Goal: Task Accomplishment & Management: Use online tool/utility

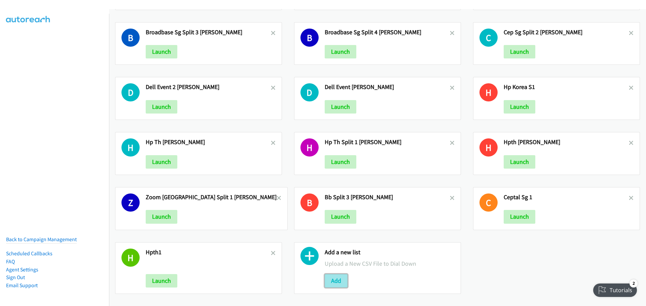
click at [335, 279] on button "Add" at bounding box center [336, 280] width 23 height 13
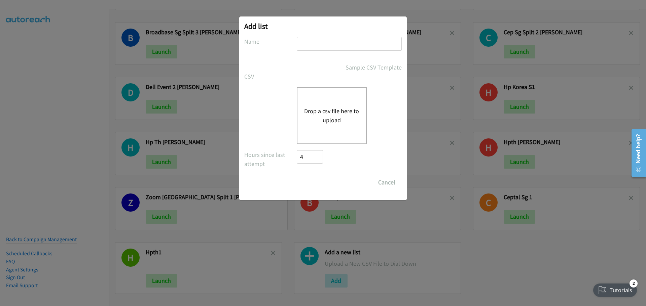
click at [334, 47] on input "text" at bounding box center [349, 44] width 105 height 14
type input "HPTH2 [PERSON_NAME]"
click at [330, 116] on button "Drop a csv file here to upload" at bounding box center [331, 116] width 55 height 18
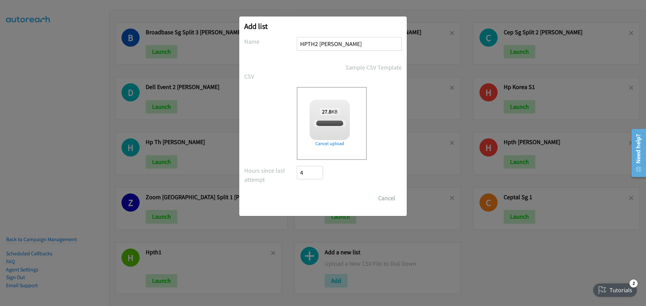
checkbox input "true"
click at [326, 198] on input "Save List" at bounding box center [314, 198] width 35 height 13
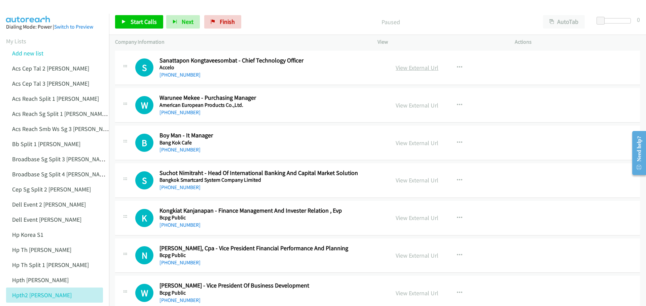
click at [411, 68] on link "View External Url" at bounding box center [417, 68] width 43 height 8
click at [139, 23] on span "Start Calls" at bounding box center [144, 22] width 26 height 8
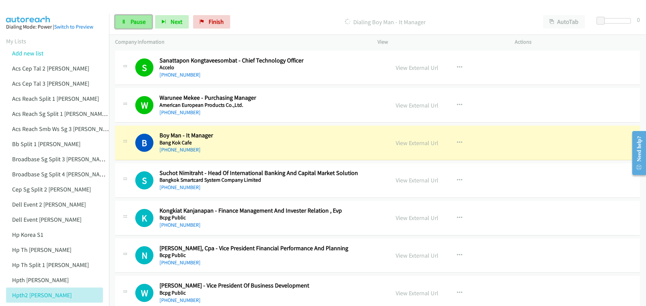
click at [147, 20] on link "Pause" at bounding box center [133, 21] width 37 height 13
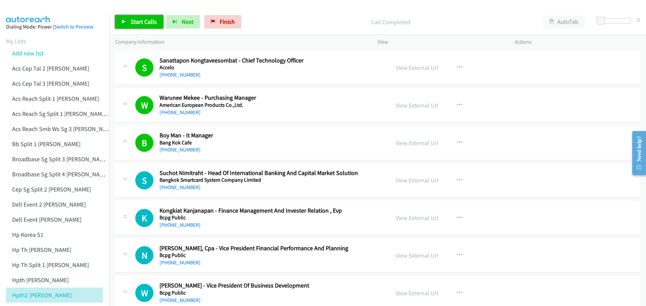
click at [143, 23] on span "Start Calls" at bounding box center [144, 22] width 26 height 8
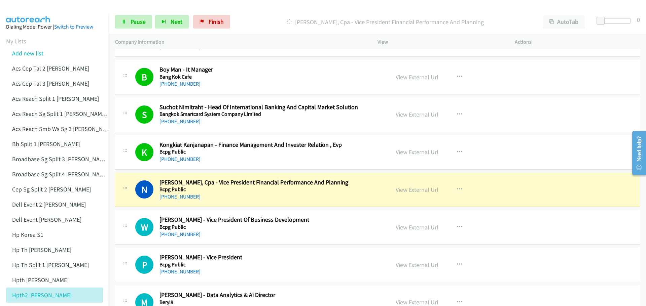
scroll to position [67, 0]
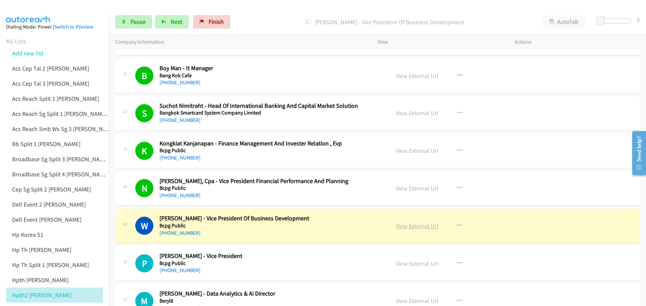
click at [402, 228] on link "View External Url" at bounding box center [417, 226] width 43 height 8
click at [139, 22] on span "Pause" at bounding box center [138, 22] width 15 height 8
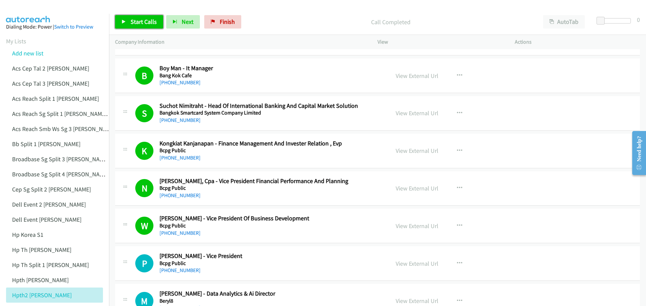
click at [140, 20] on span "Start Calls" at bounding box center [144, 22] width 26 height 8
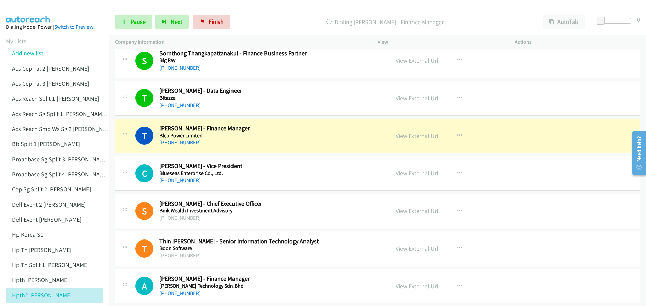
scroll to position [404, 0]
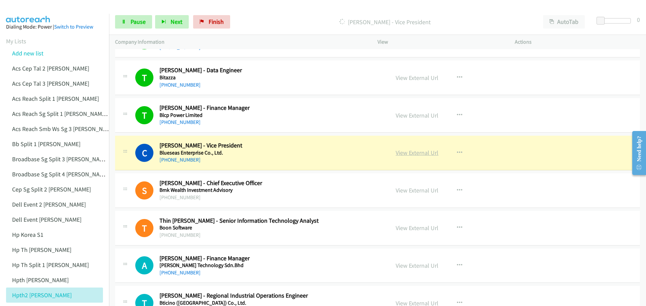
click at [416, 153] on link "View External Url" at bounding box center [417, 153] width 43 height 8
click at [136, 23] on span "Pause" at bounding box center [138, 22] width 15 height 8
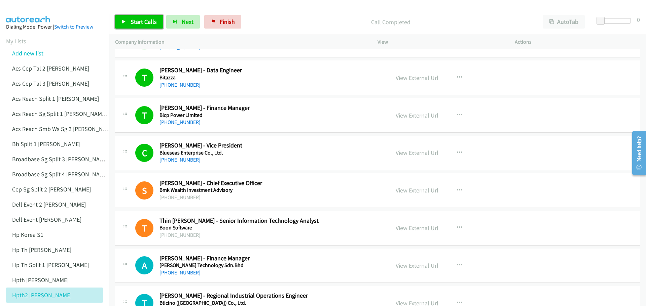
click at [138, 25] on span "Start Calls" at bounding box center [144, 22] width 26 height 8
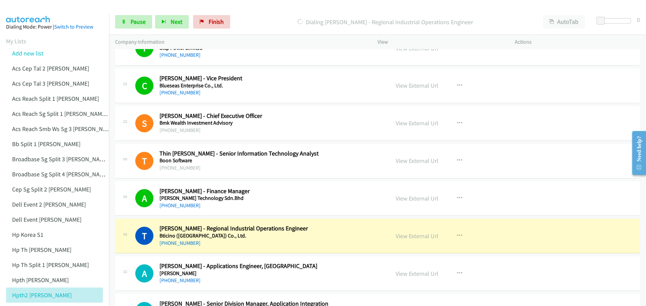
scroll to position [505, 0]
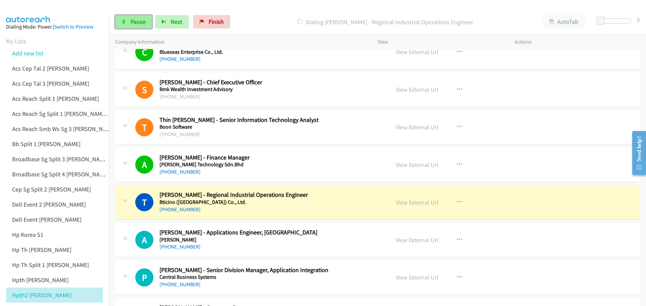
click at [138, 24] on span "Pause" at bounding box center [138, 22] width 15 height 8
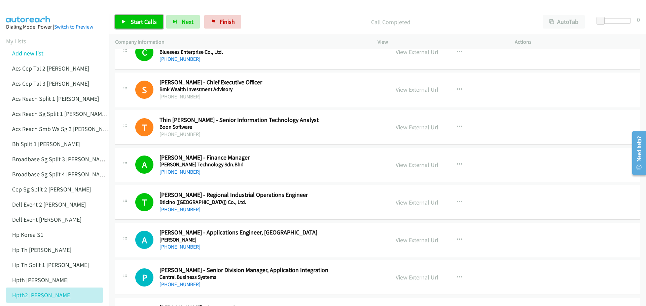
click at [134, 19] on span "Start Calls" at bounding box center [144, 22] width 26 height 8
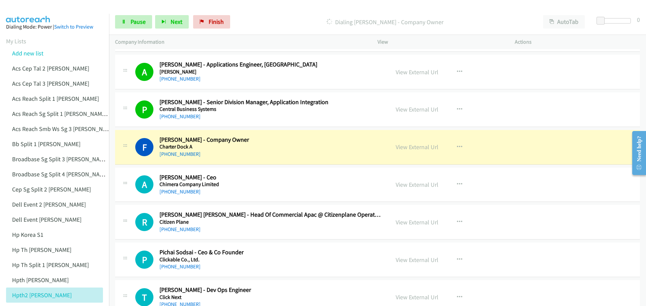
scroll to position [706, 0]
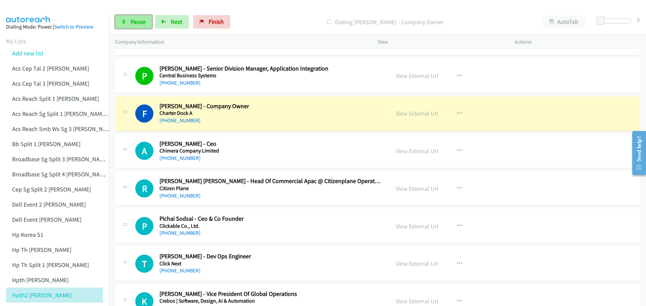
click at [137, 24] on span "Pause" at bounding box center [138, 22] width 15 height 8
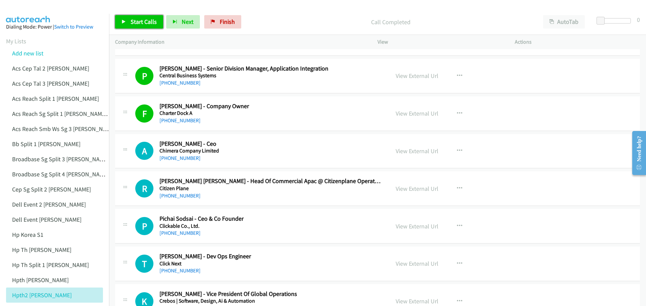
click at [152, 22] on span "Start Calls" at bounding box center [144, 22] width 26 height 8
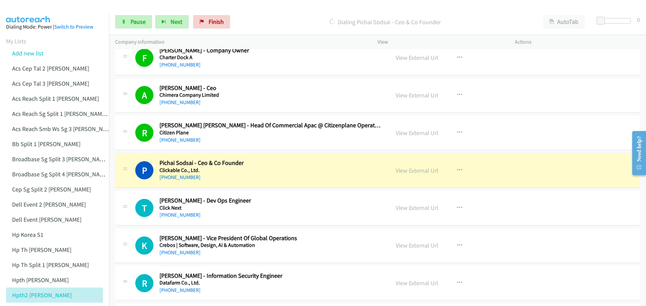
scroll to position [807, 0]
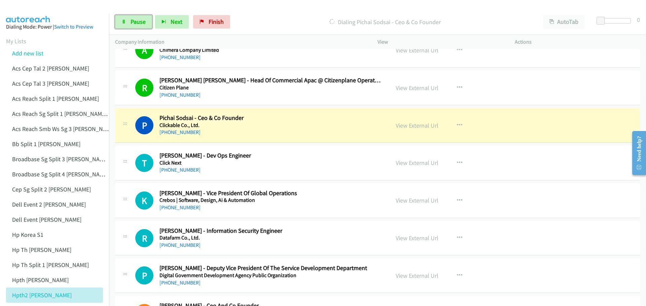
drag, startPoint x: 142, startPoint y: 20, endPoint x: 152, endPoint y: 15, distance: 11.3
click at [142, 20] on span "Pause" at bounding box center [138, 22] width 15 height 8
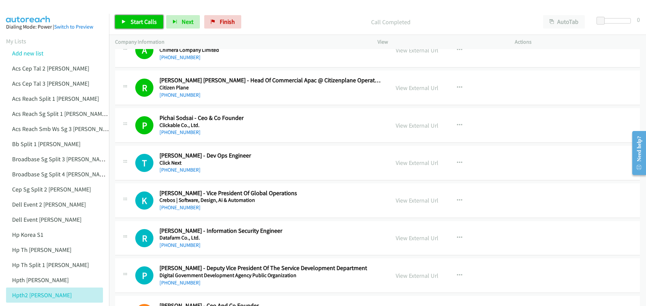
click at [139, 25] on span "Start Calls" at bounding box center [144, 22] width 26 height 8
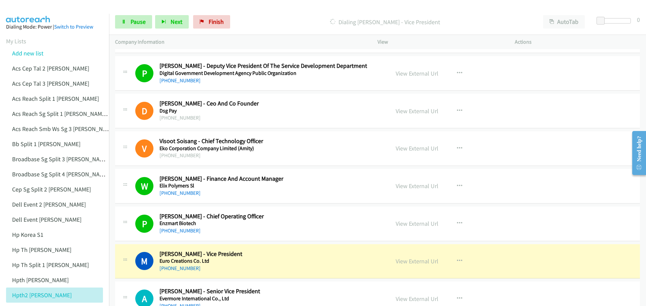
scroll to position [1043, 0]
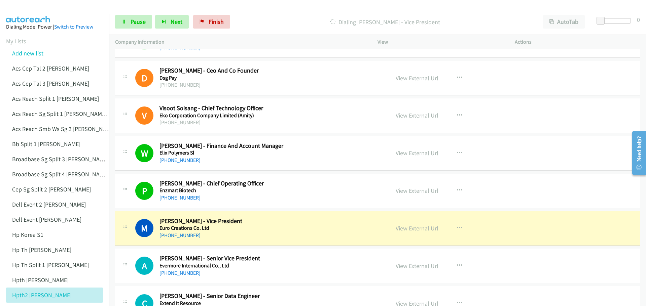
click at [414, 228] on link "View External Url" at bounding box center [417, 229] width 43 height 8
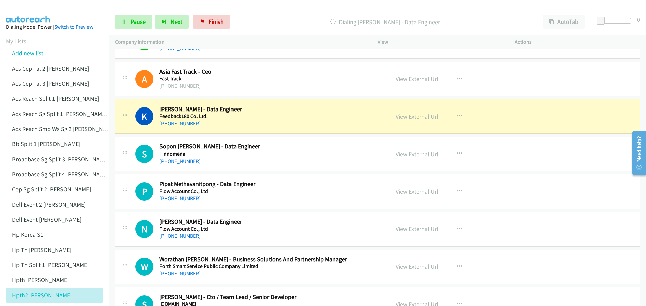
scroll to position [1345, 0]
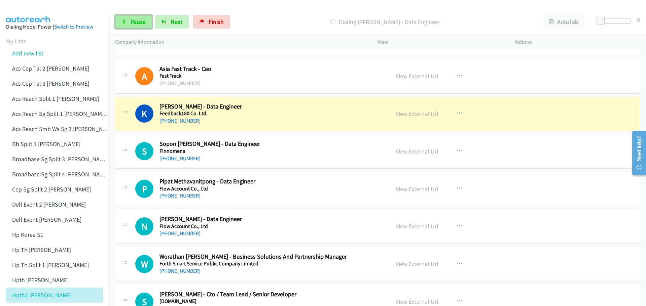
click at [138, 24] on span "Pause" at bounding box center [138, 22] width 15 height 8
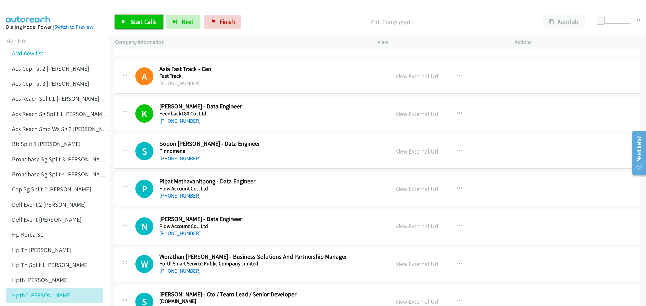
click at [141, 20] on span "Start Calls" at bounding box center [144, 22] width 26 height 8
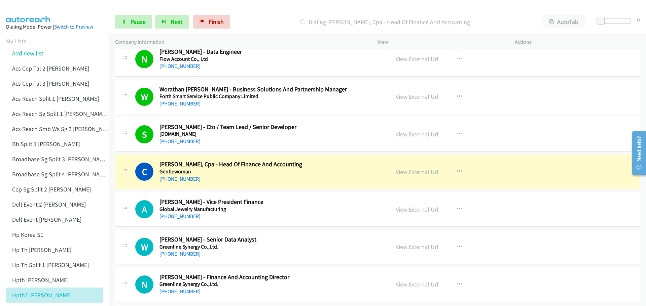
scroll to position [1514, 0]
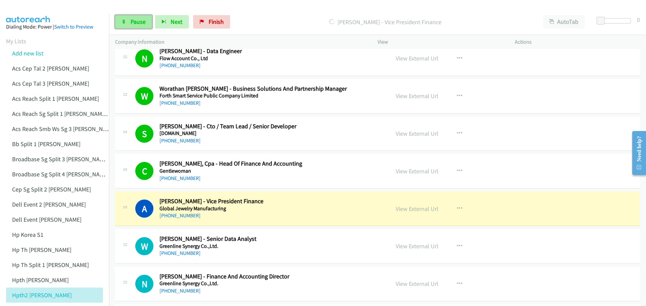
click at [137, 23] on span "Pause" at bounding box center [138, 22] width 15 height 8
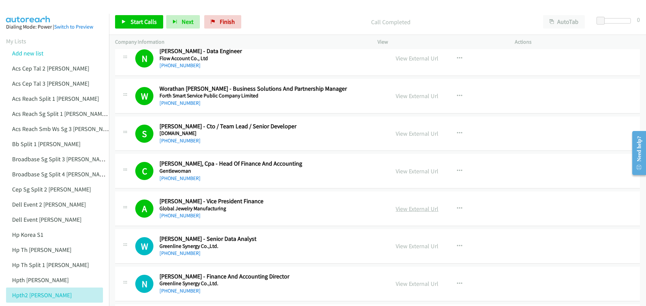
click at [408, 207] on link "View External Url" at bounding box center [417, 209] width 43 height 8
click at [137, 22] on span "Start Calls" at bounding box center [144, 22] width 26 height 8
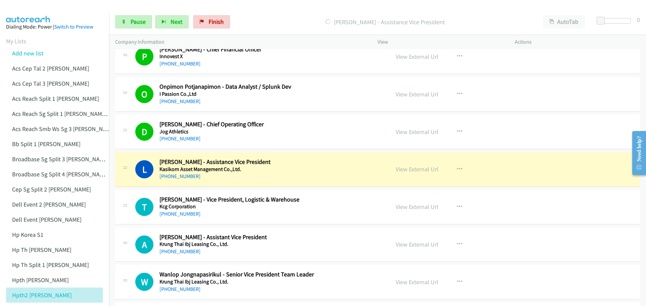
scroll to position [2018, 0]
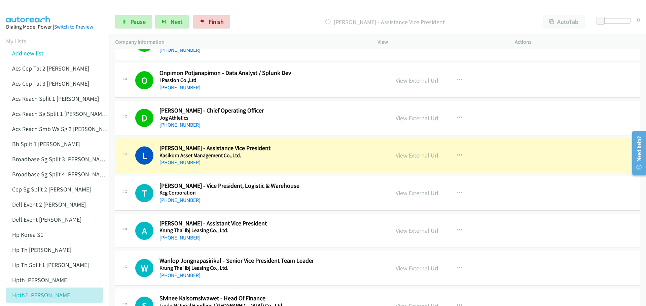
click at [421, 153] on link "View External Url" at bounding box center [417, 156] width 43 height 8
drag, startPoint x: 137, startPoint y: 24, endPoint x: 143, endPoint y: 24, distance: 6.1
click at [137, 24] on span "Pause" at bounding box center [138, 22] width 15 height 8
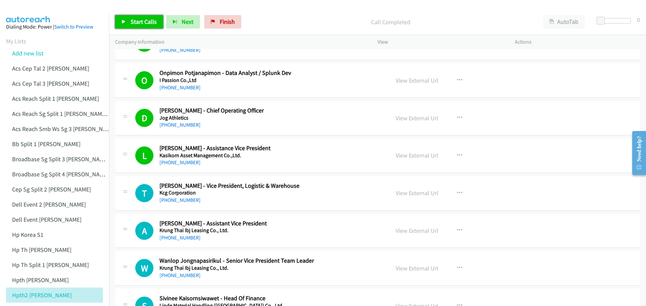
click at [147, 22] on span "Start Calls" at bounding box center [144, 22] width 26 height 8
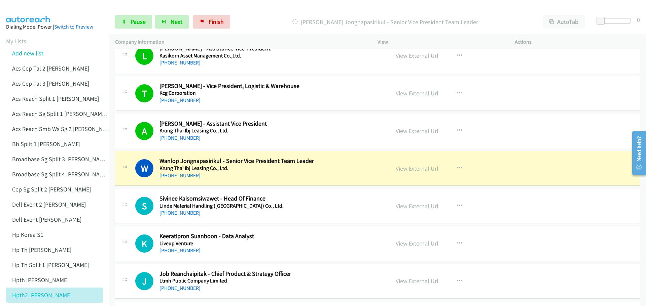
scroll to position [2119, 0]
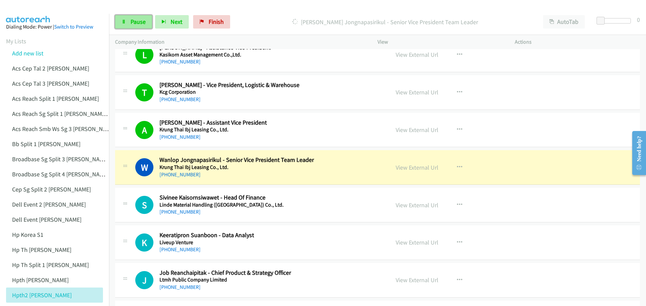
click at [132, 25] on span "Pause" at bounding box center [138, 22] width 15 height 8
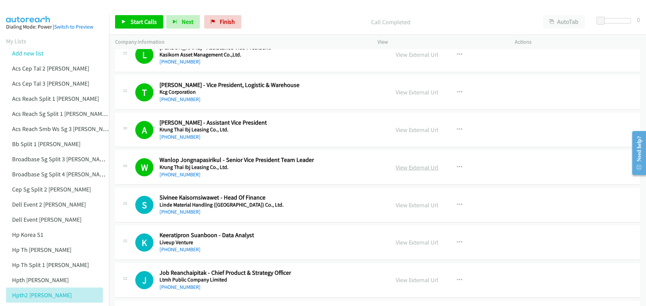
click at [413, 168] on link "View External Url" at bounding box center [417, 168] width 43 height 8
click at [135, 23] on span "Start Calls" at bounding box center [144, 22] width 26 height 8
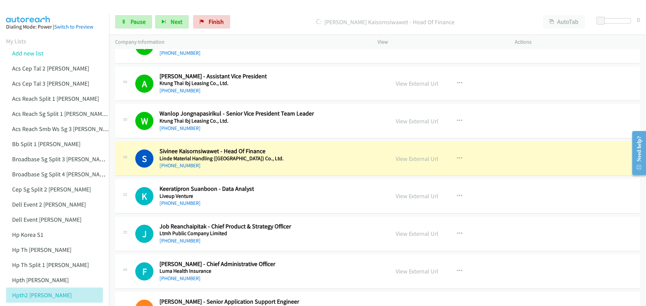
scroll to position [2186, 0]
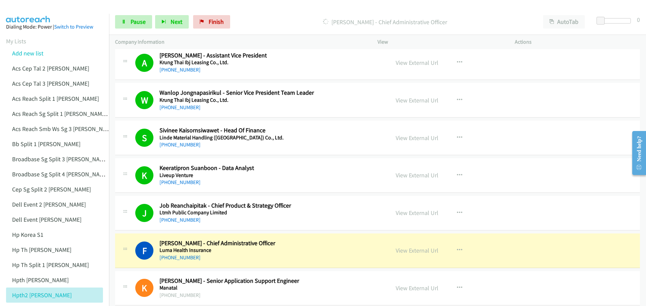
click at [591, 36] on div "Actions" at bounding box center [577, 42] width 137 height 14
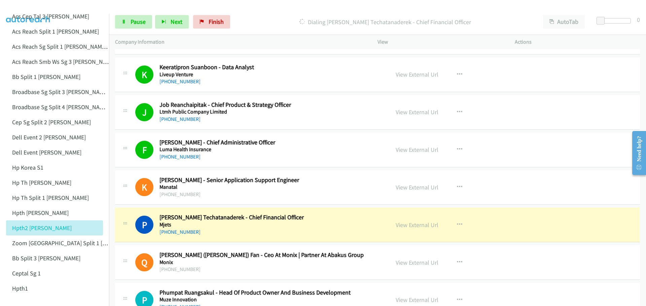
scroll to position [2321, 0]
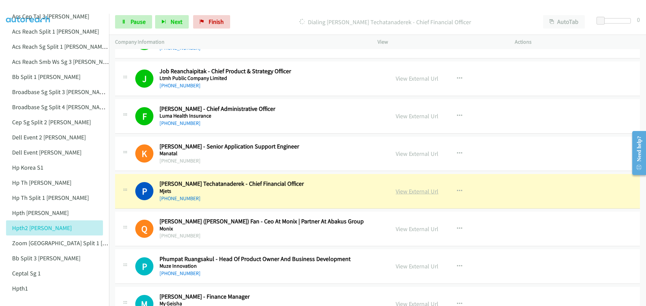
click at [424, 193] on link "View External Url" at bounding box center [417, 192] width 43 height 8
click at [136, 22] on span "Pause" at bounding box center [138, 22] width 15 height 8
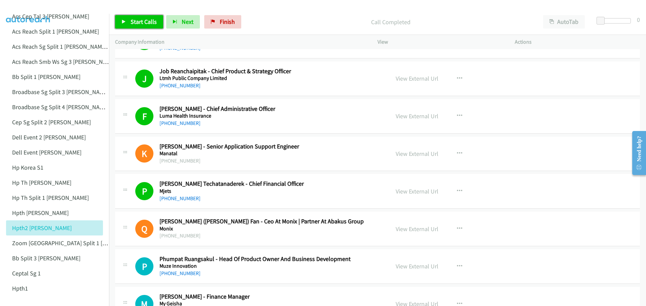
click at [129, 22] on link "Start Calls" at bounding box center [139, 21] width 48 height 13
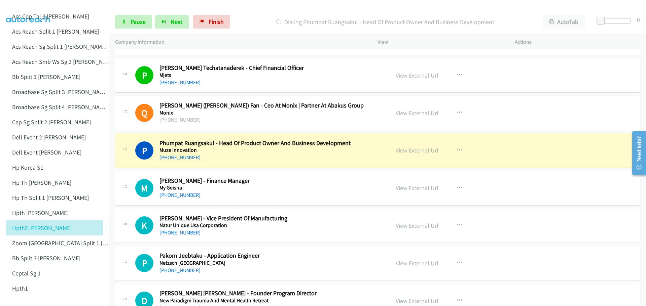
scroll to position [2455, 0]
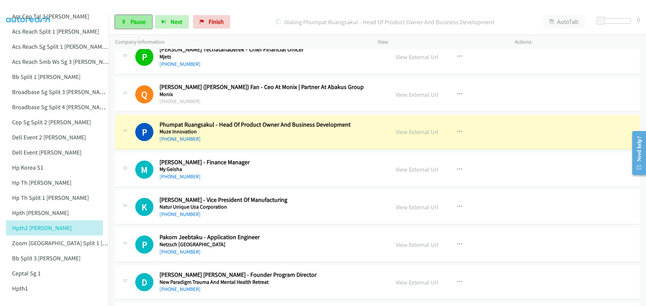
click at [137, 17] on link "Pause" at bounding box center [133, 21] width 37 height 13
click at [404, 132] on link "View External Url" at bounding box center [417, 132] width 43 height 8
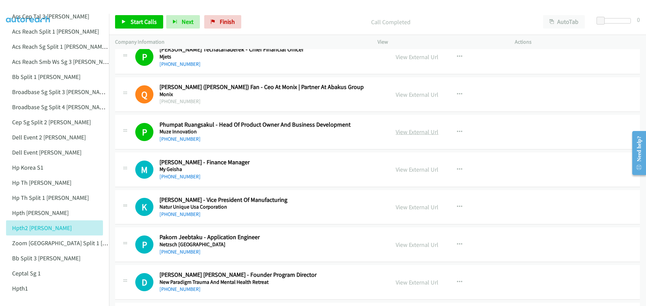
click at [419, 133] on link "View External Url" at bounding box center [417, 132] width 43 height 8
click at [133, 19] on span "Start Calls" at bounding box center [144, 22] width 26 height 8
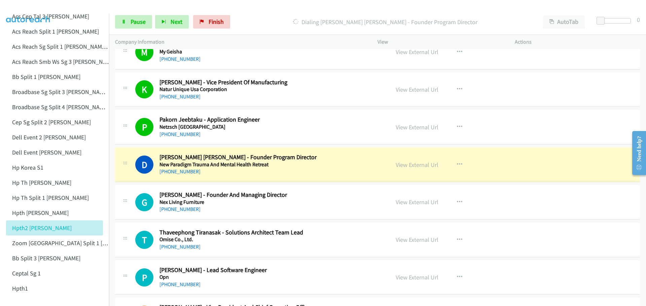
scroll to position [2590, 0]
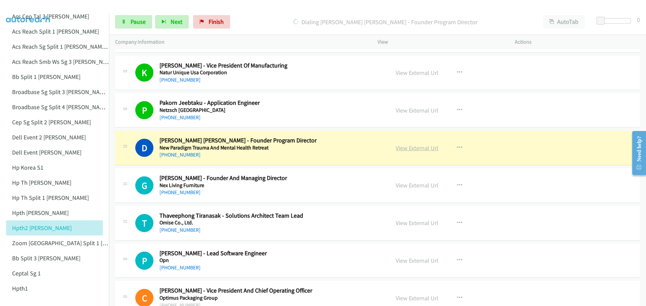
click at [419, 149] on link "View External Url" at bounding box center [417, 148] width 43 height 8
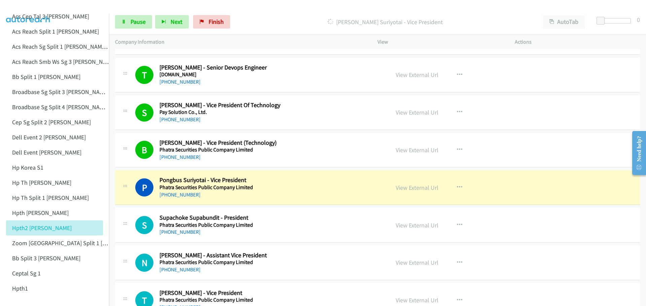
scroll to position [2960, 0]
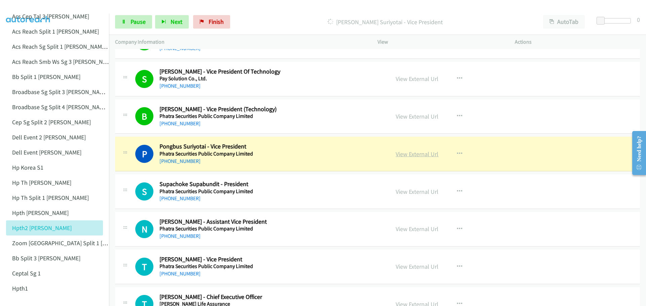
click at [421, 156] on link "View External Url" at bounding box center [417, 154] width 43 height 8
click at [140, 18] on span "Pause" at bounding box center [138, 22] width 15 height 8
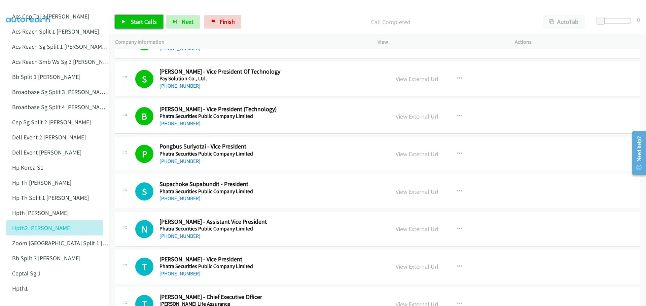
click at [147, 24] on span "Start Calls" at bounding box center [144, 22] width 26 height 8
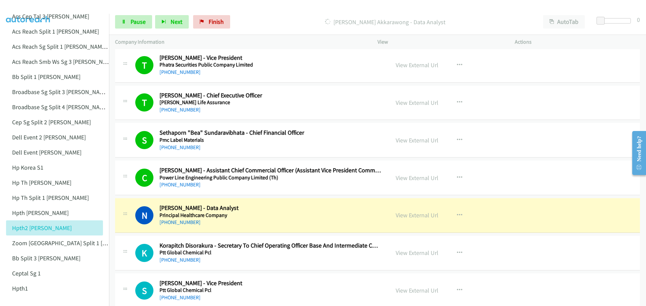
scroll to position [3195, 0]
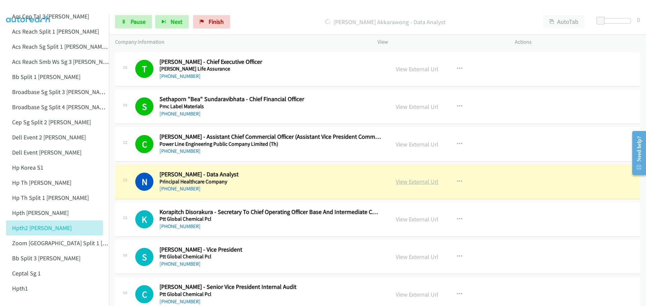
click at [406, 182] on link "View External Url" at bounding box center [417, 182] width 43 height 8
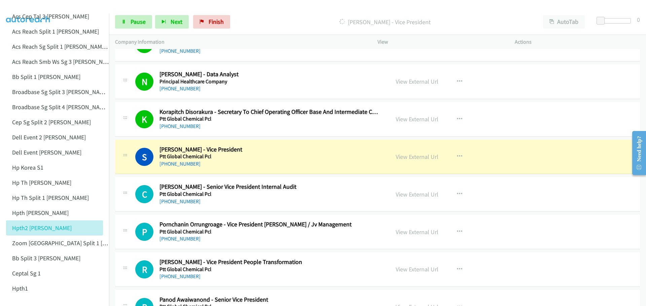
scroll to position [3296, 0]
click at [416, 157] on link "View External Url" at bounding box center [417, 156] width 43 height 8
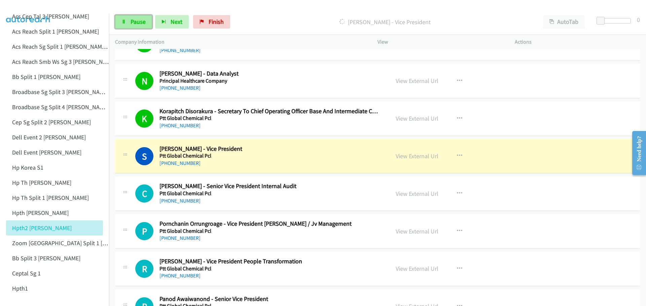
click at [139, 20] on span "Pause" at bounding box center [138, 22] width 15 height 8
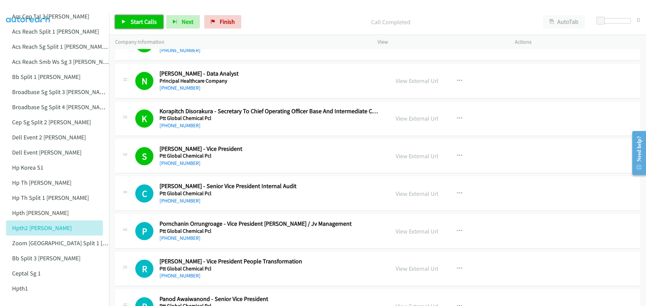
click at [136, 26] on link "Start Calls" at bounding box center [139, 21] width 48 height 13
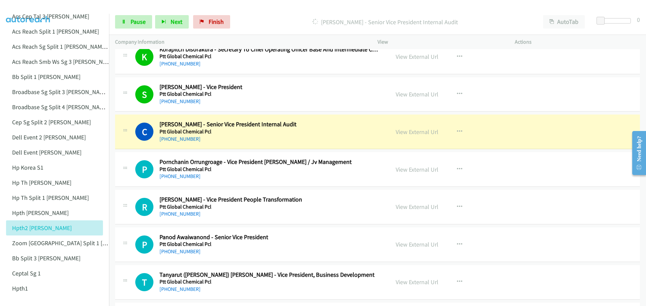
scroll to position [3364, 0]
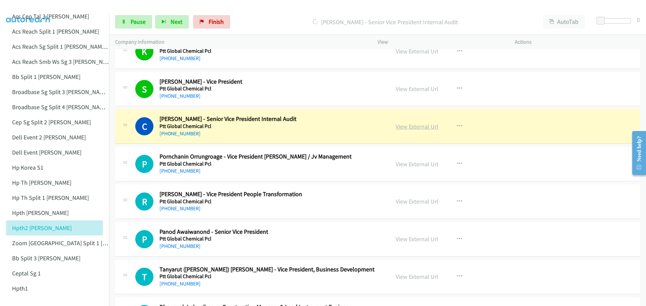
click at [417, 125] on link "View External Url" at bounding box center [417, 127] width 43 height 8
click at [131, 25] on span "Pause" at bounding box center [138, 22] width 15 height 8
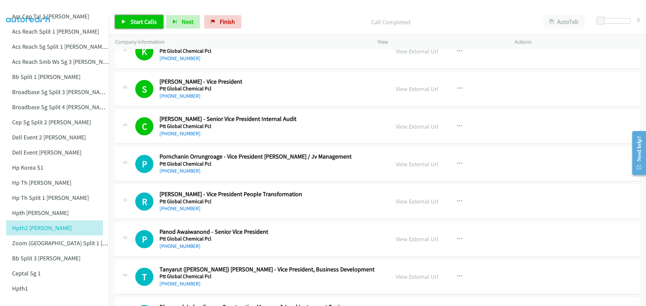
click at [143, 18] on span "Start Calls" at bounding box center [144, 22] width 26 height 8
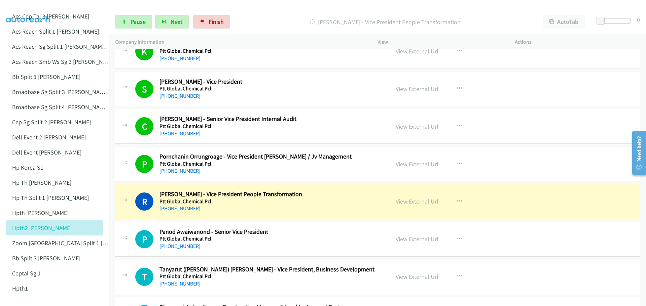
click at [409, 203] on link "View External Url" at bounding box center [417, 202] width 43 height 8
click at [139, 25] on span "Pause" at bounding box center [138, 22] width 15 height 8
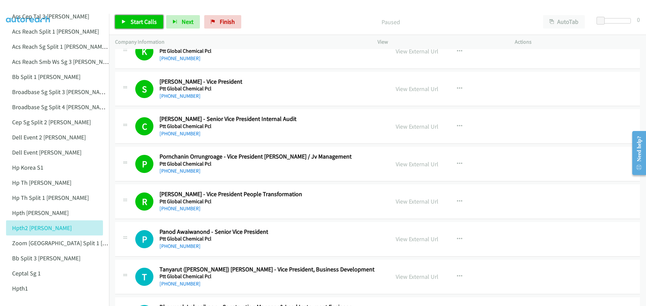
click at [157, 17] on link "Start Calls" at bounding box center [139, 21] width 48 height 13
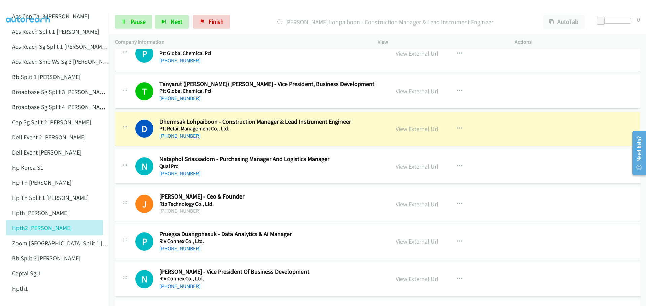
scroll to position [3565, 0]
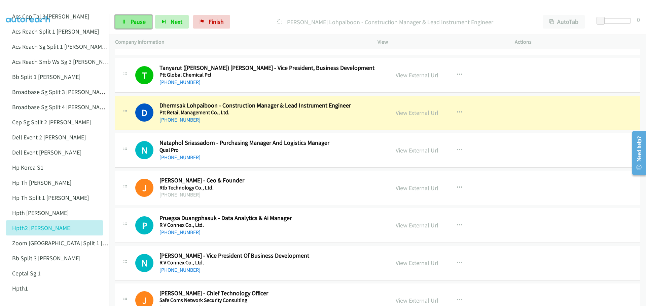
click at [133, 23] on span "Pause" at bounding box center [138, 22] width 15 height 8
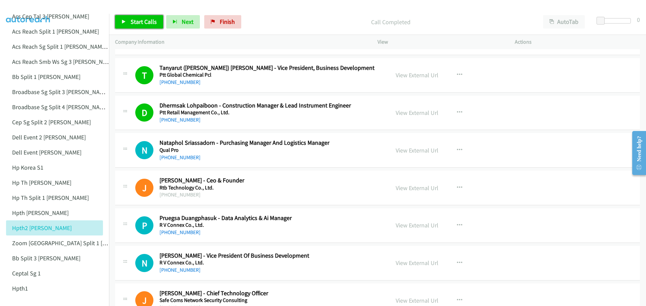
click at [134, 25] on span "Start Calls" at bounding box center [144, 22] width 26 height 8
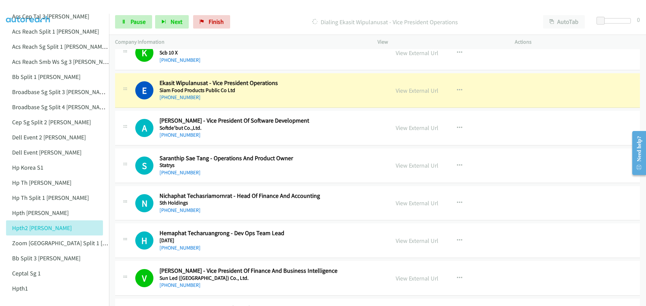
scroll to position [3868, 0]
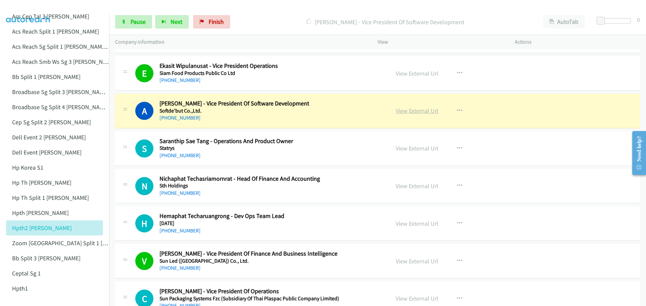
click at [409, 113] on link "View External Url" at bounding box center [417, 111] width 43 height 8
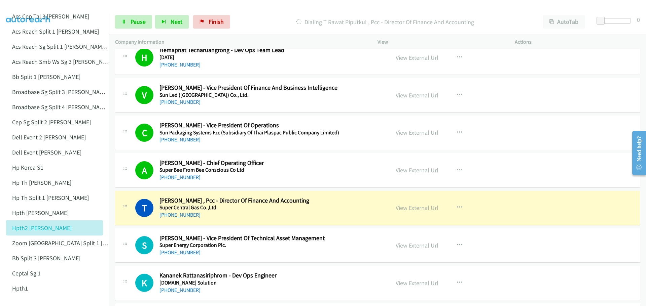
scroll to position [4070, 0]
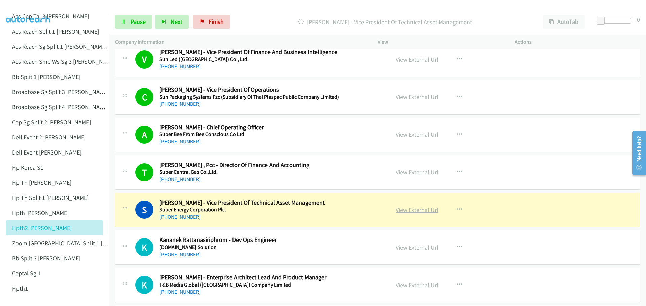
click at [426, 211] on link "View External Url" at bounding box center [417, 210] width 43 height 8
click at [143, 20] on span "Pause" at bounding box center [138, 22] width 15 height 8
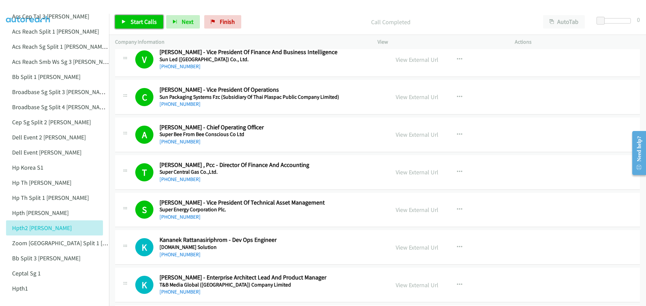
click at [134, 20] on span "Start Calls" at bounding box center [144, 22] width 26 height 8
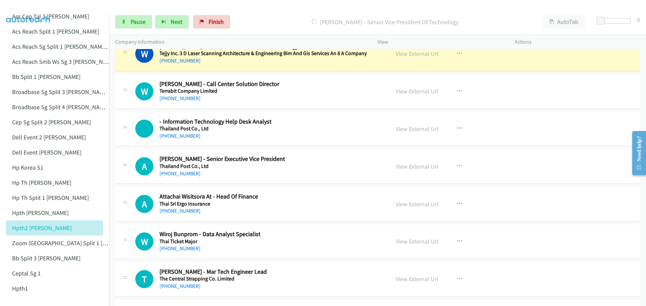
scroll to position [4305, 0]
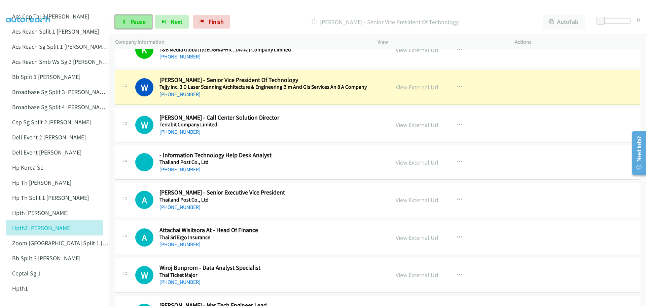
click at [128, 20] on link "Pause" at bounding box center [133, 21] width 37 height 13
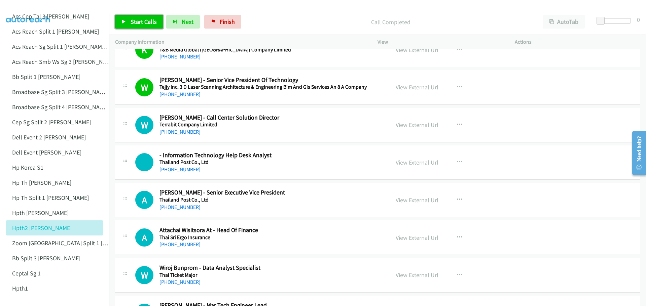
click at [141, 22] on span "Start Calls" at bounding box center [144, 22] width 26 height 8
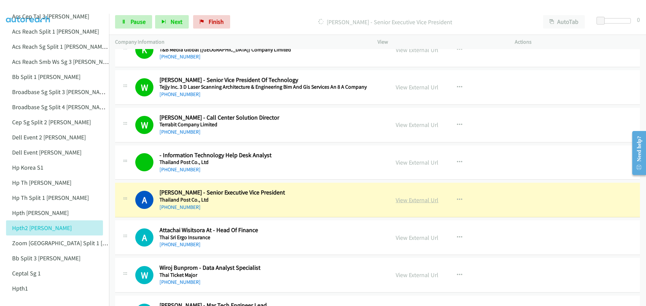
click at [414, 198] on link "View External Url" at bounding box center [417, 200] width 43 height 8
click at [138, 21] on span "Pause" at bounding box center [138, 22] width 15 height 8
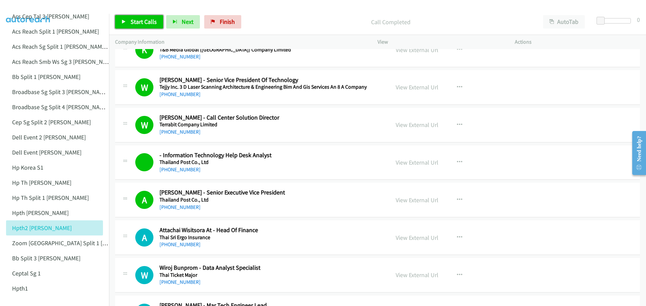
click at [137, 24] on span "Start Calls" at bounding box center [144, 22] width 26 height 8
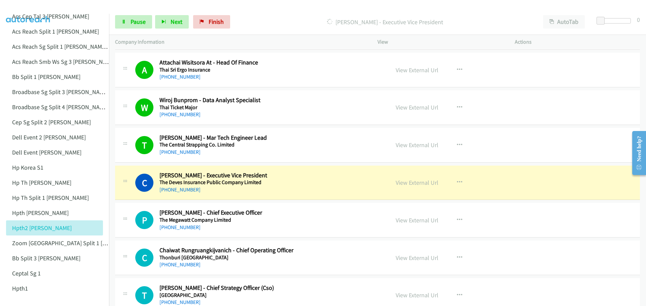
scroll to position [4474, 0]
click at [423, 185] on link "View External Url" at bounding box center [417, 183] width 43 height 8
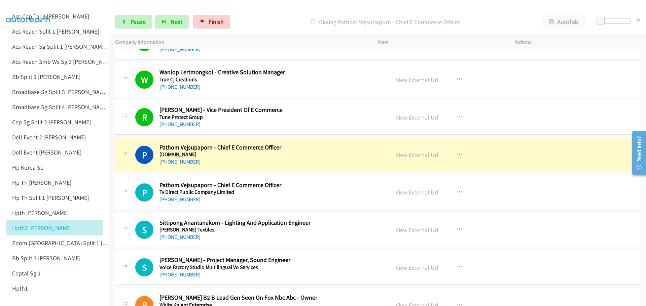
scroll to position [4844, 0]
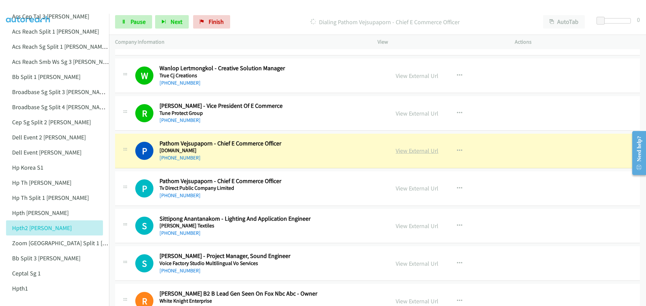
click at [418, 152] on link "View External Url" at bounding box center [417, 151] width 43 height 8
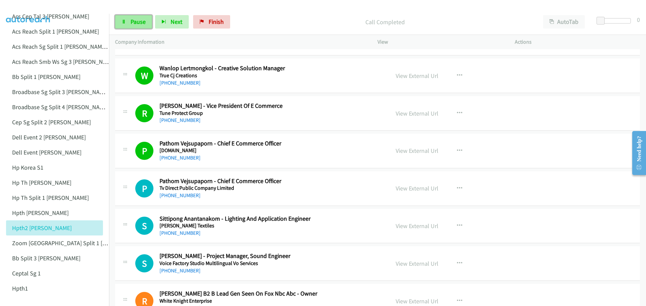
click at [139, 22] on span "Pause" at bounding box center [138, 22] width 15 height 8
click at [147, 20] on span "Start Calls" at bounding box center [144, 22] width 26 height 8
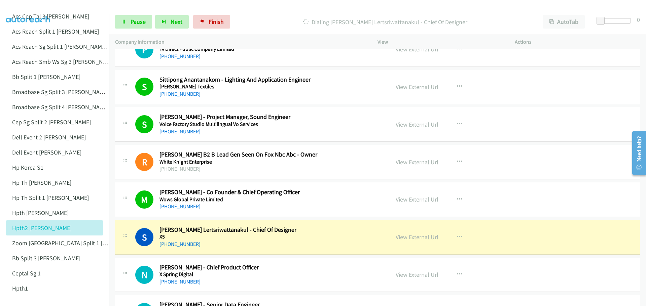
scroll to position [5017, 0]
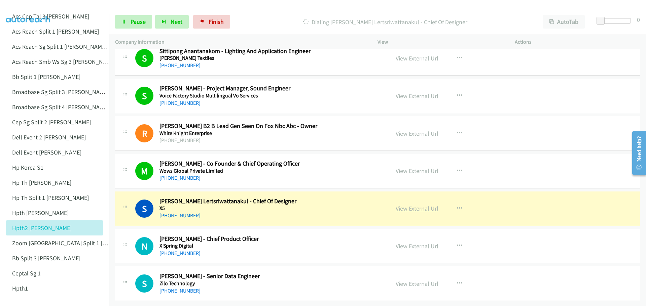
click at [421, 205] on link "View External Url" at bounding box center [417, 209] width 43 height 8
click at [135, 25] on span "Pause" at bounding box center [138, 22] width 15 height 8
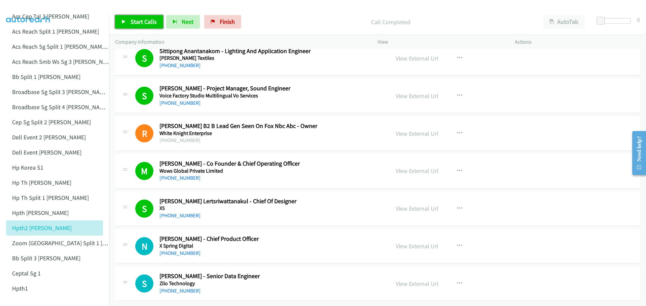
click at [141, 22] on span "Start Calls" at bounding box center [144, 22] width 26 height 8
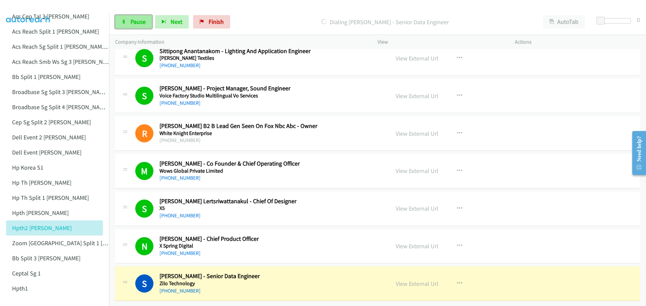
click at [141, 25] on span "Pause" at bounding box center [138, 22] width 15 height 8
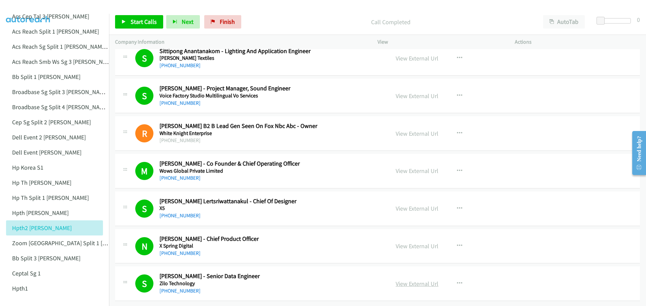
click at [418, 280] on link "View External Url" at bounding box center [417, 284] width 43 height 8
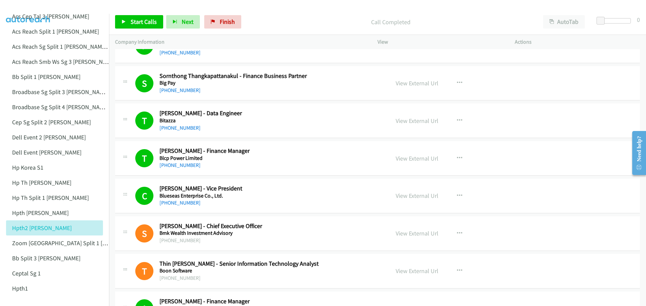
scroll to position [370, 0]
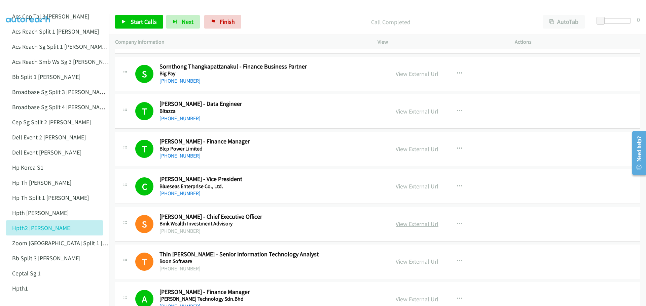
click at [416, 227] on link "View External Url" at bounding box center [417, 224] width 43 height 8
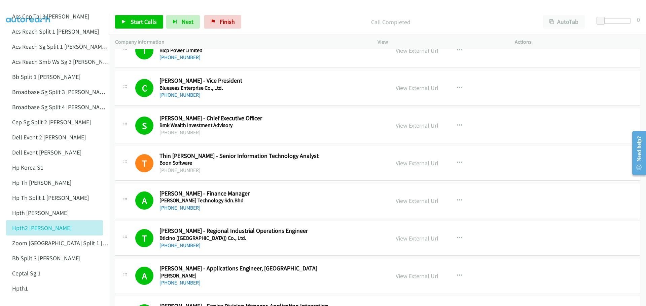
scroll to position [471, 0]
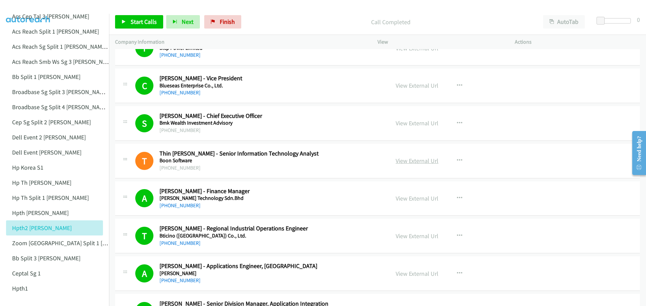
click at [415, 161] on link "View External Url" at bounding box center [417, 161] width 43 height 8
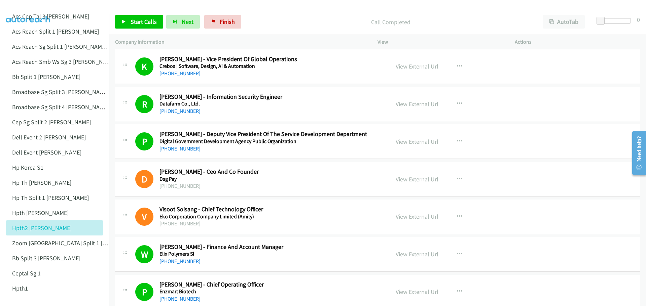
scroll to position [942, 0]
click at [403, 180] on link "View External Url" at bounding box center [417, 179] width 43 height 8
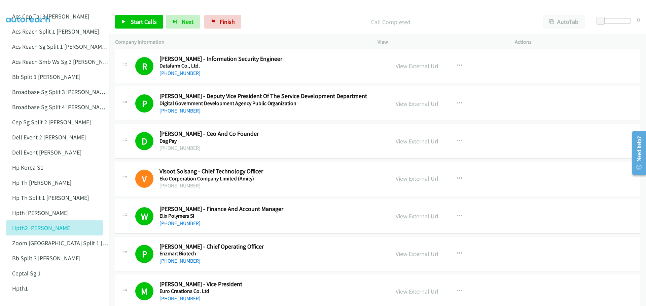
scroll to position [1009, 0]
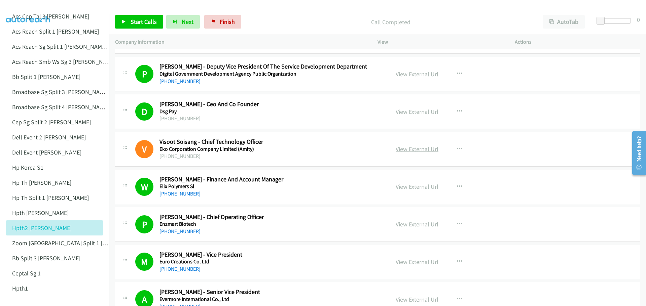
click at [420, 146] on link "View External Url" at bounding box center [417, 149] width 43 height 8
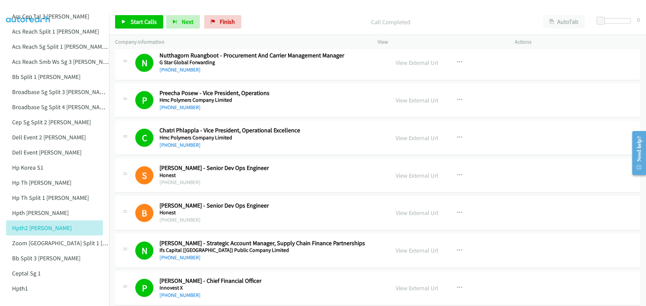
scroll to position [1783, 0]
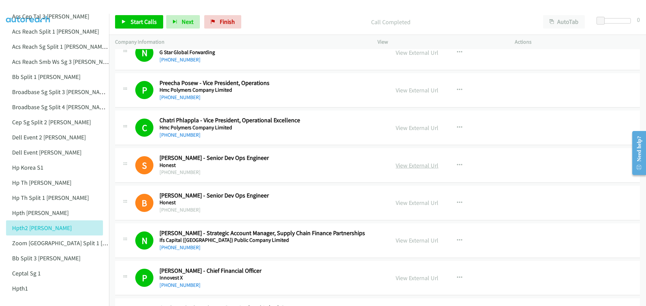
click at [418, 166] on link "View External Url" at bounding box center [417, 166] width 43 height 8
